Goal: Task Accomplishment & Management: Manage account settings

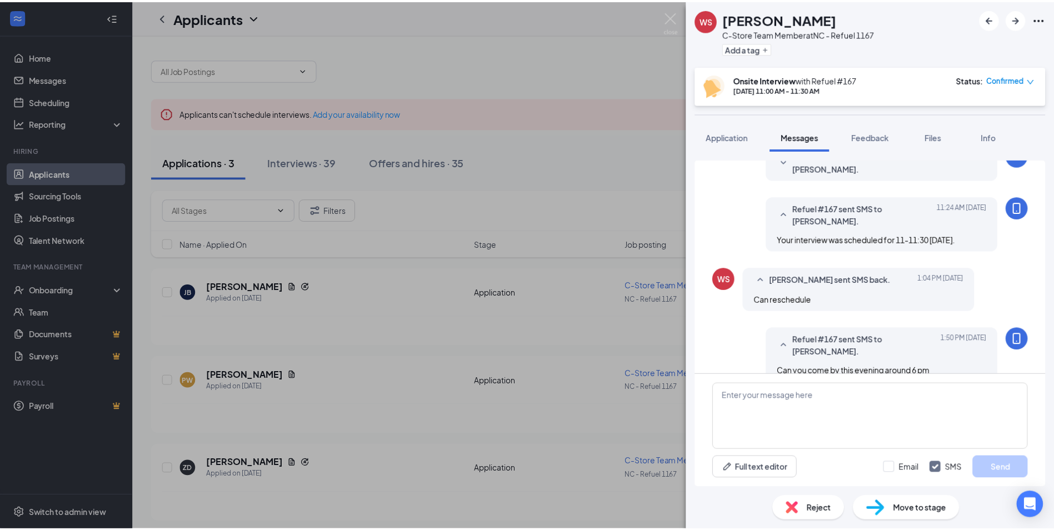
scroll to position [397, 0]
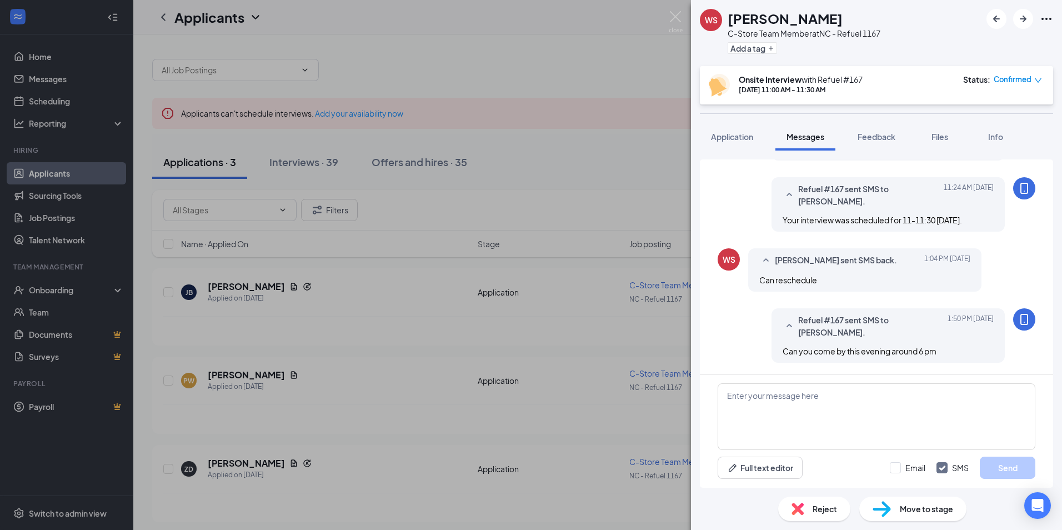
drag, startPoint x: 684, startPoint y: 14, endPoint x: 680, endPoint y: 18, distance: 5.9
click at [683, 16] on div "WS Weddy Smith C-Store Team Member at NC - Refuel 1167 Add a tag Onsite Intervi…" at bounding box center [531, 265] width 1062 height 530
click at [680, 17] on div "Applicants R#" at bounding box center [597, 17] width 929 height 34
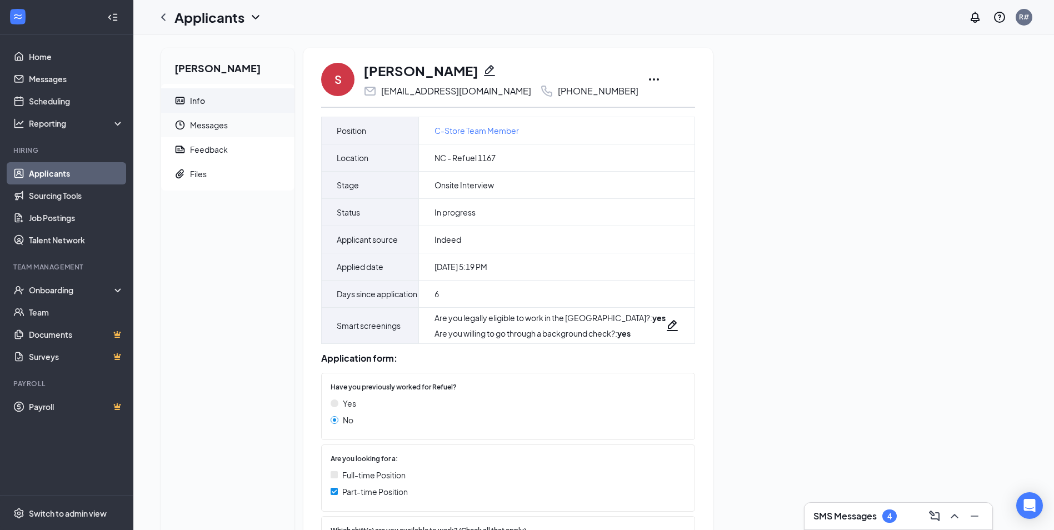
click at [193, 129] on span "Messages" at bounding box center [238, 125] width 96 height 24
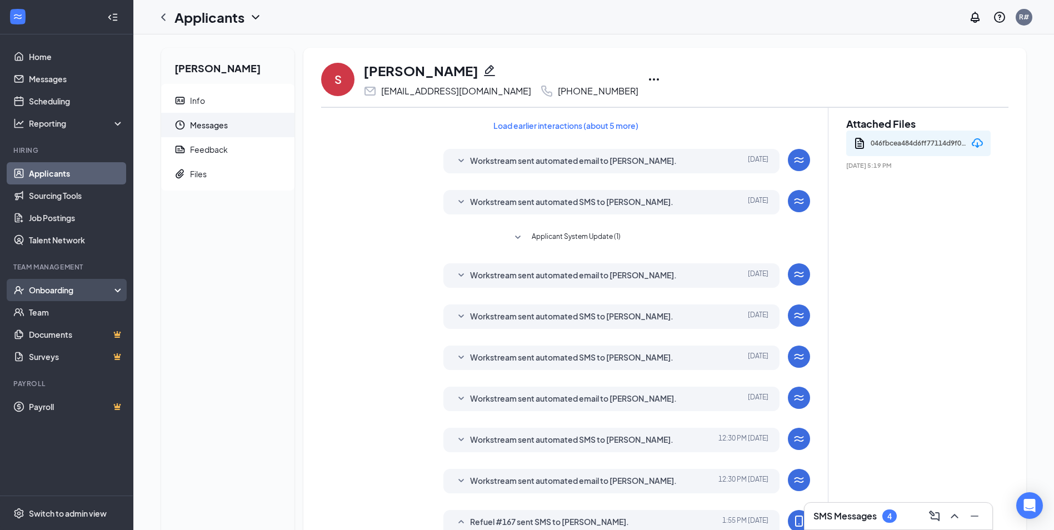
click at [64, 292] on div "Onboarding" at bounding box center [72, 289] width 86 height 11
click at [83, 289] on div "Onboarding" at bounding box center [72, 289] width 86 height 11
click at [56, 312] on link "Team" at bounding box center [76, 312] width 95 height 22
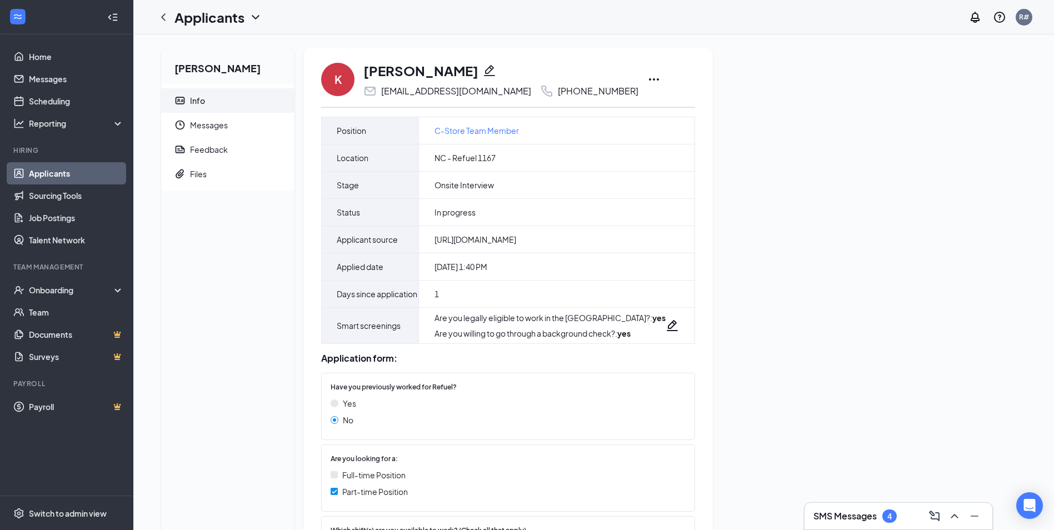
click at [649, 80] on icon "Ellipses" at bounding box center [654, 79] width 10 height 2
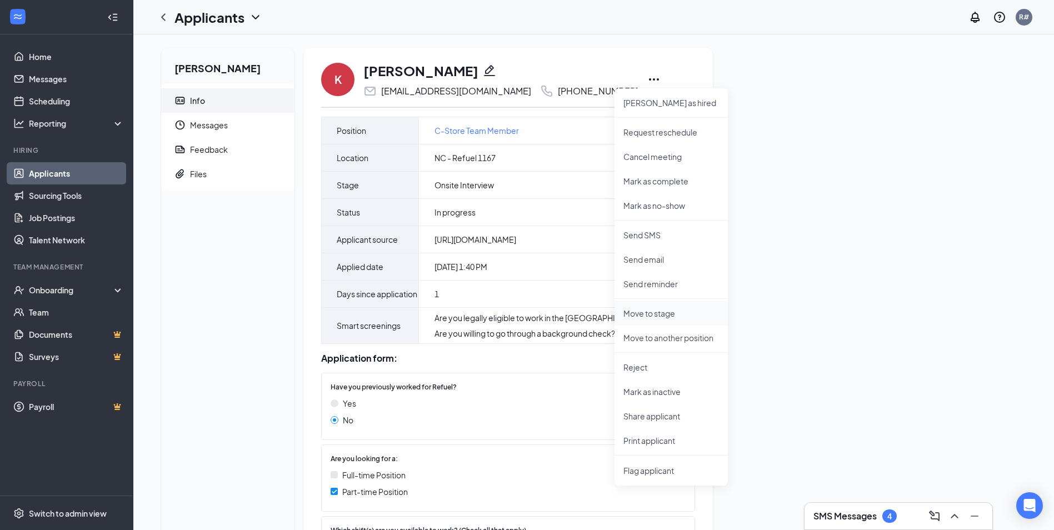
click at [670, 320] on li "Move to stage" at bounding box center [671, 313] width 113 height 24
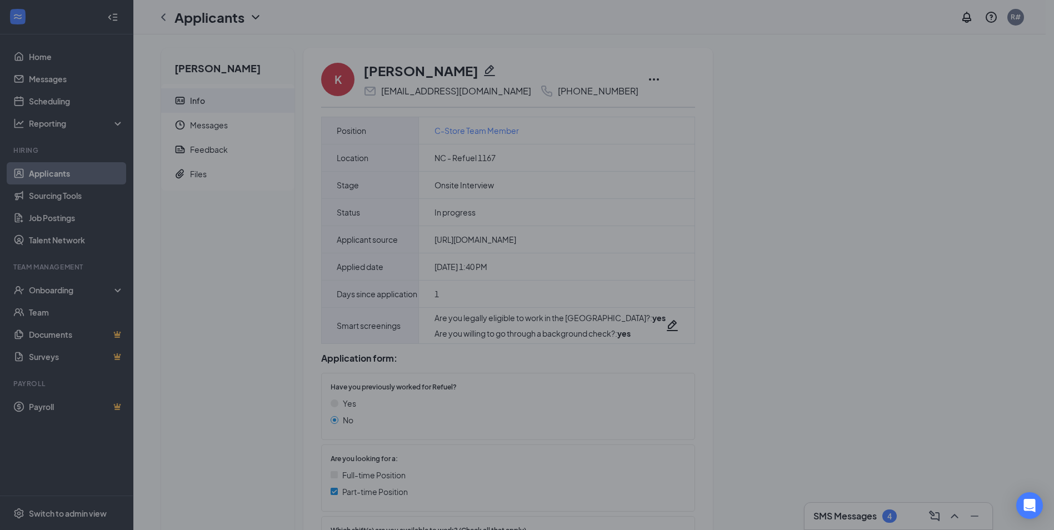
type input "On Hold (next stage)"
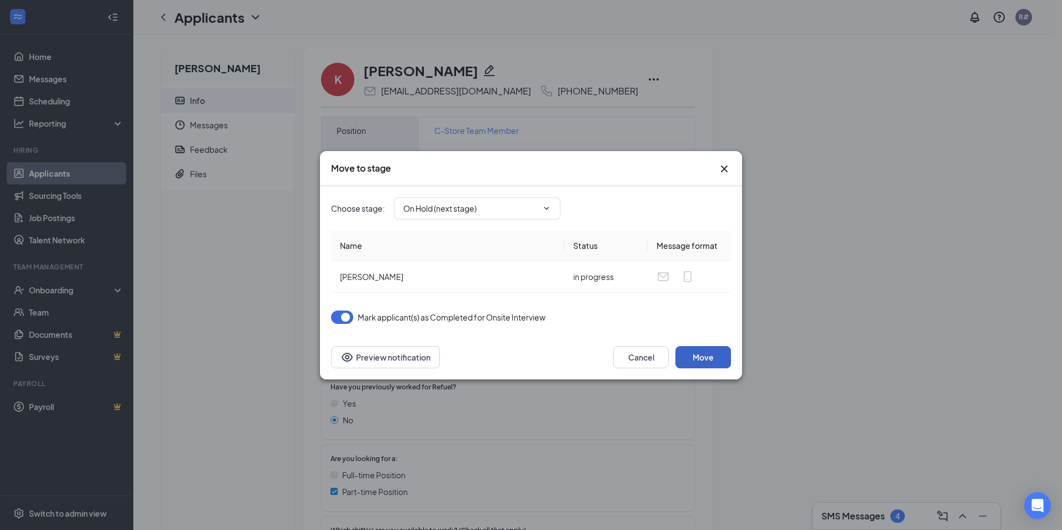
click at [706, 357] on button "Move" at bounding box center [704, 357] width 56 height 22
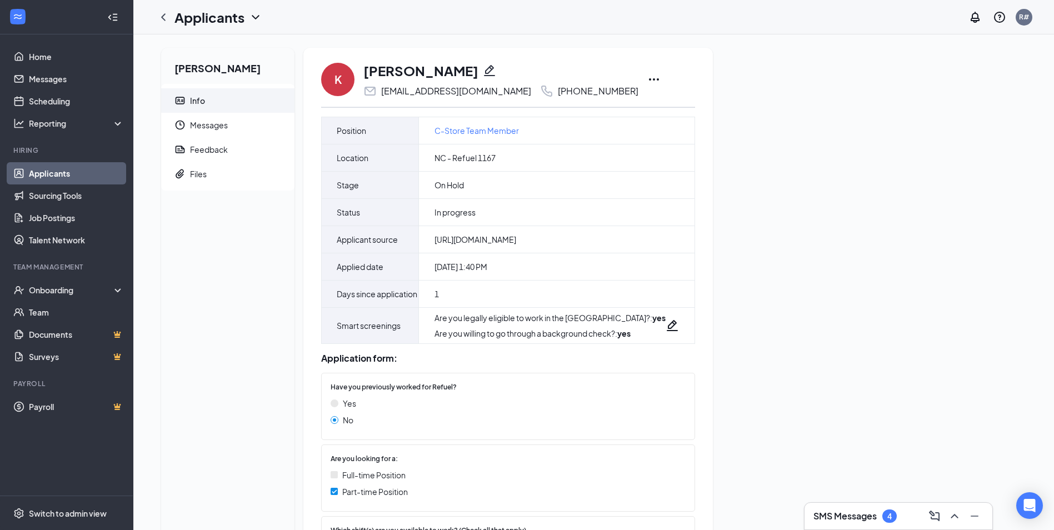
click at [647, 81] on icon "Ellipses" at bounding box center [653, 79] width 13 height 13
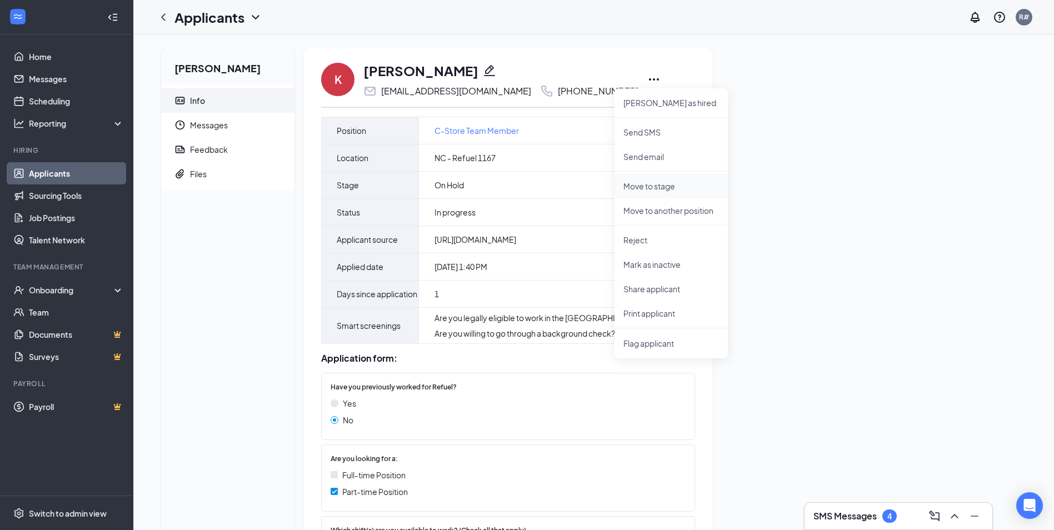
click at [665, 187] on p "Move to stage" at bounding box center [671, 186] width 96 height 11
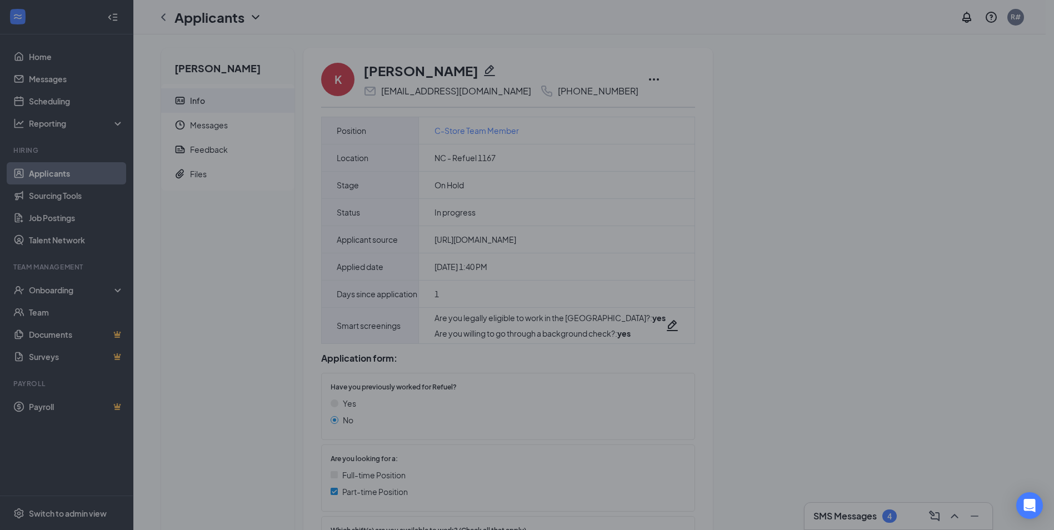
type input "Hiring Complete (final stage)"
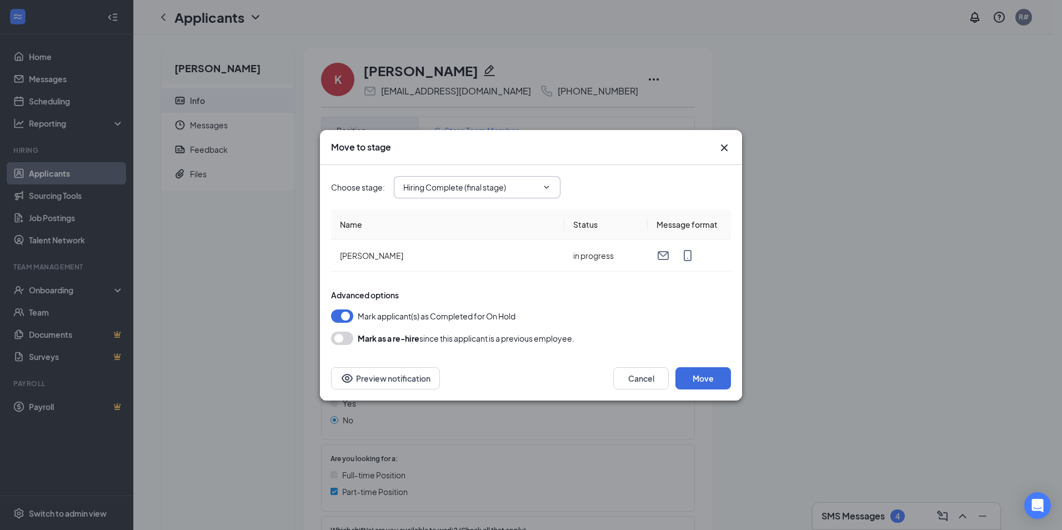
click at [550, 186] on icon "ChevronDown" at bounding box center [546, 187] width 9 height 9
click at [721, 150] on icon "Cross" at bounding box center [724, 147] width 13 height 13
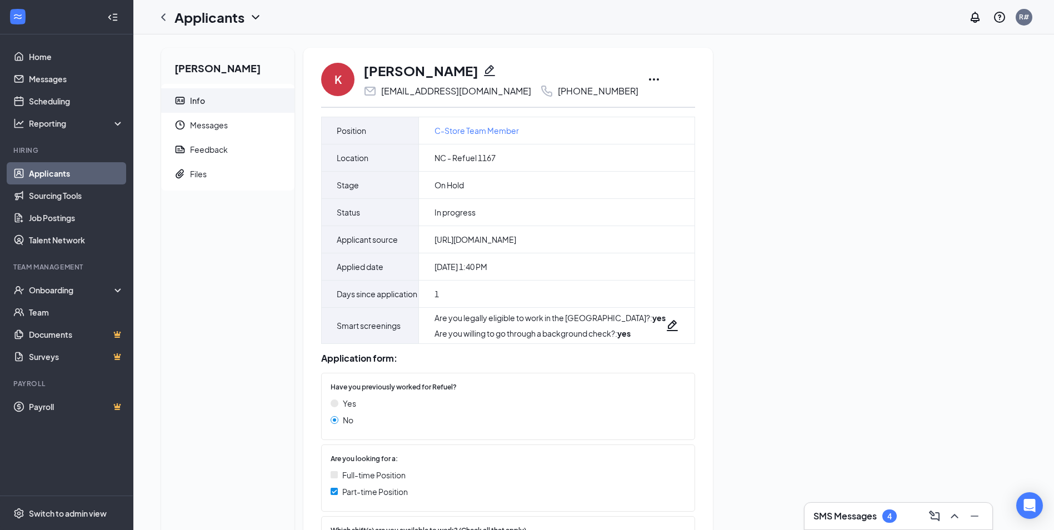
click at [647, 78] on icon "Ellipses" at bounding box center [653, 79] width 13 height 13
click at [167, 20] on icon "ChevronLeft" at bounding box center [163, 17] width 13 height 13
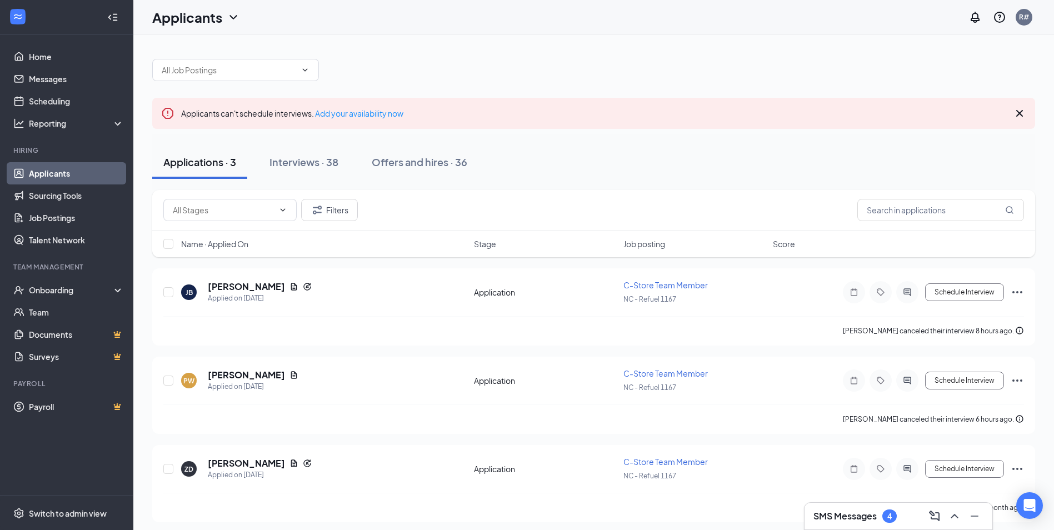
click at [1022, 105] on div "Applicants can't schedule interviews. Add your availability now" at bounding box center [593, 113] width 883 height 31
click at [1024, 113] on icon "Cross" at bounding box center [1019, 113] width 13 height 13
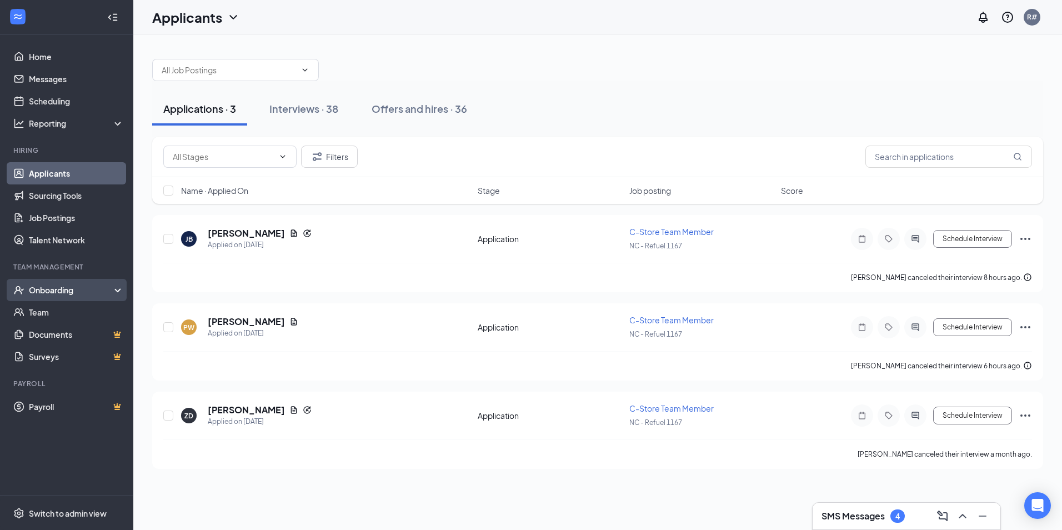
click at [47, 288] on div "Onboarding" at bounding box center [72, 289] width 86 height 11
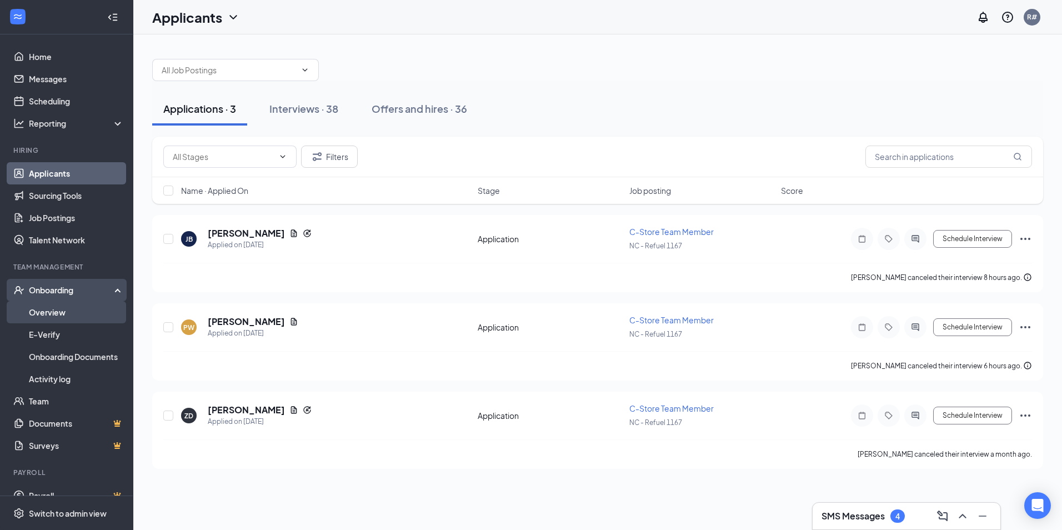
click at [55, 315] on link "Overview" at bounding box center [76, 312] width 95 height 22
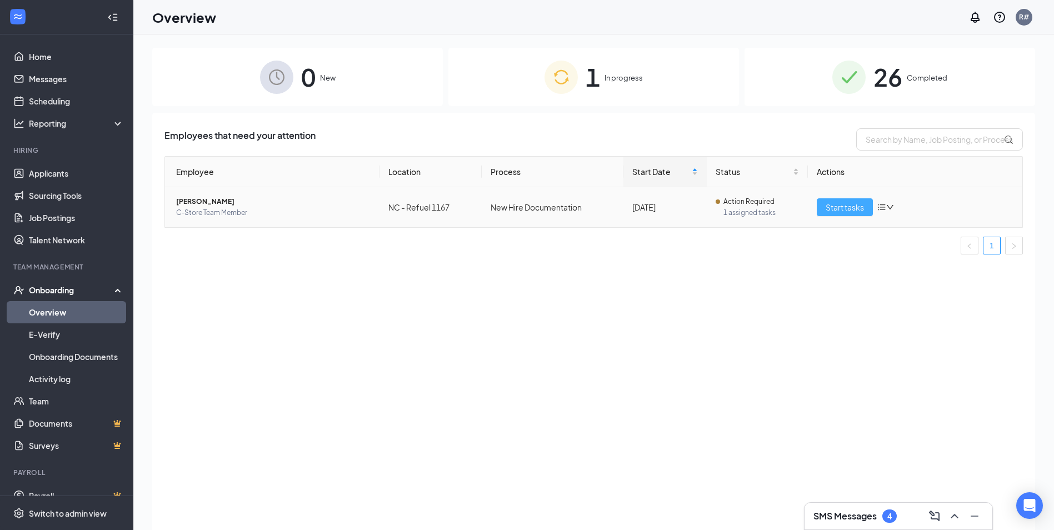
click at [858, 203] on span "Start tasks" at bounding box center [845, 207] width 38 height 12
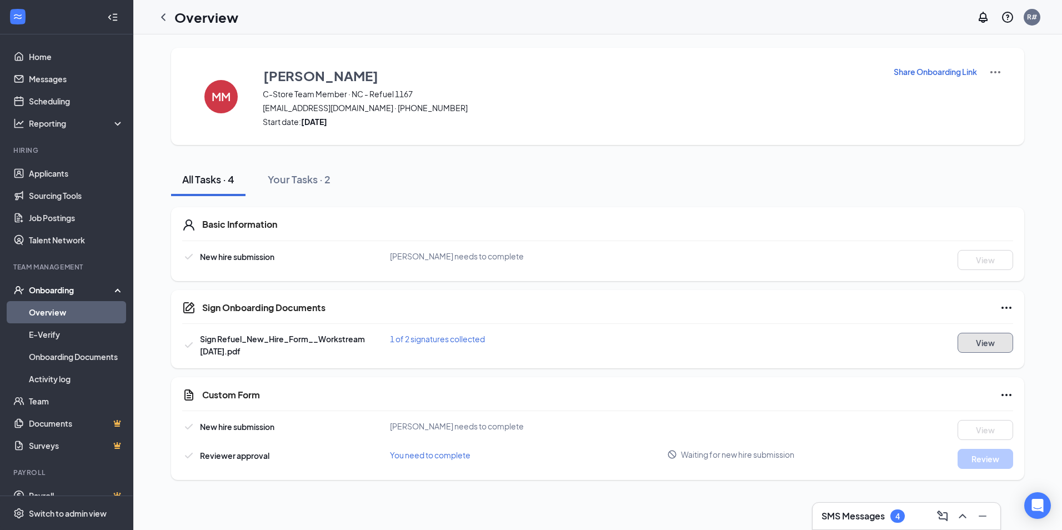
click at [983, 342] on button "View" at bounding box center [986, 343] width 56 height 20
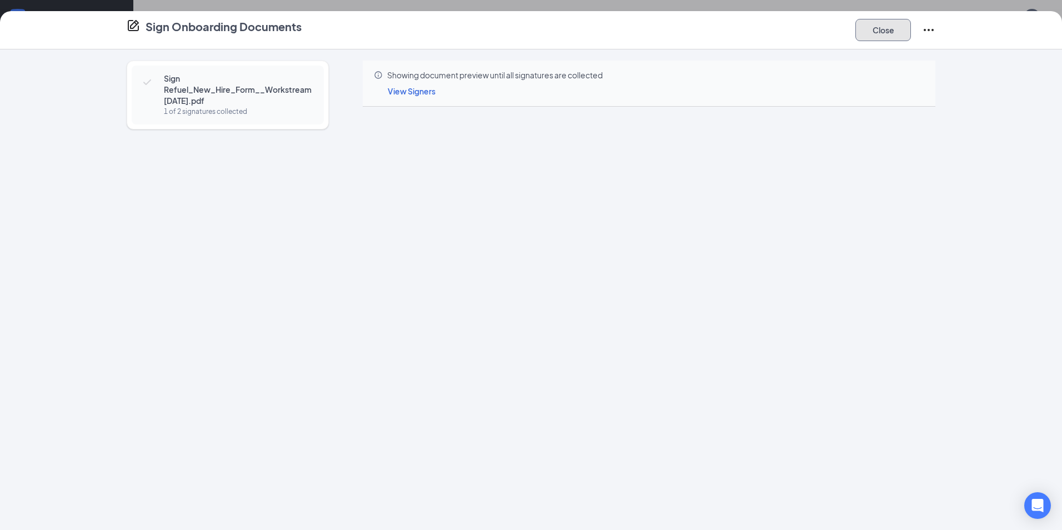
click at [899, 26] on button "Close" at bounding box center [884, 30] width 56 height 22
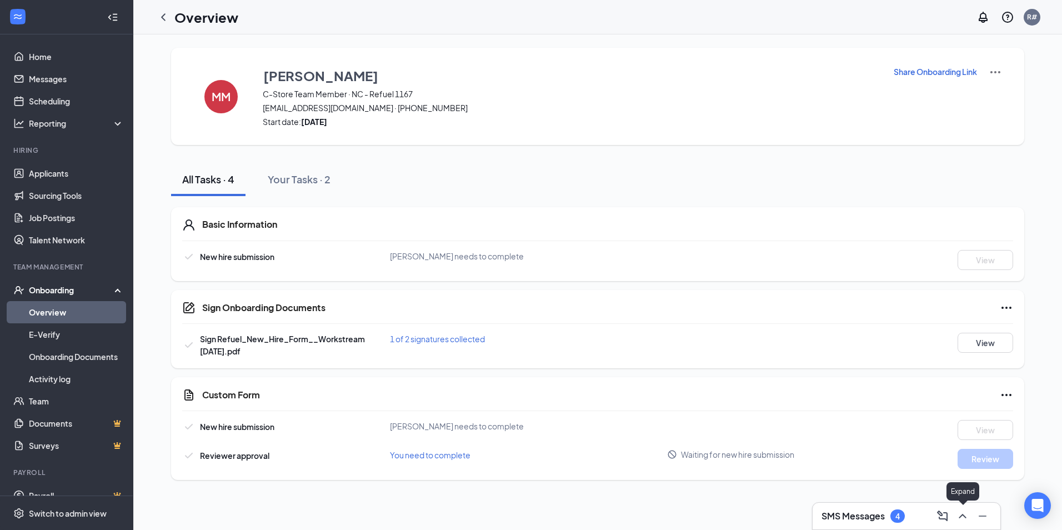
click at [959, 517] on icon "ChevronUp" at bounding box center [962, 516] width 13 height 13
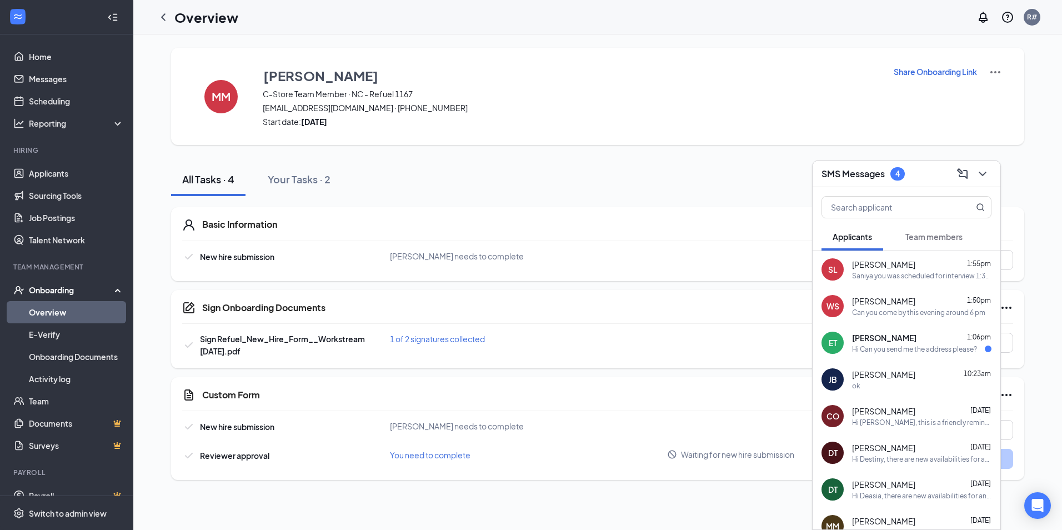
click at [964, 350] on div "Hi Can you send me the address please?" at bounding box center [914, 349] width 125 height 9
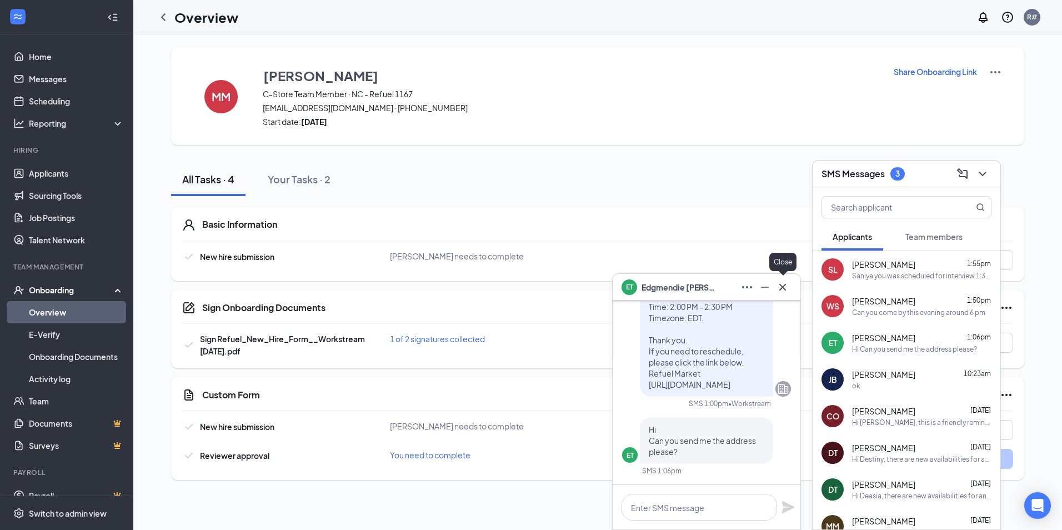
click at [786, 289] on icon "Cross" at bounding box center [783, 286] width 7 height 7
